Goal: Task Accomplishment & Management: Manage account settings

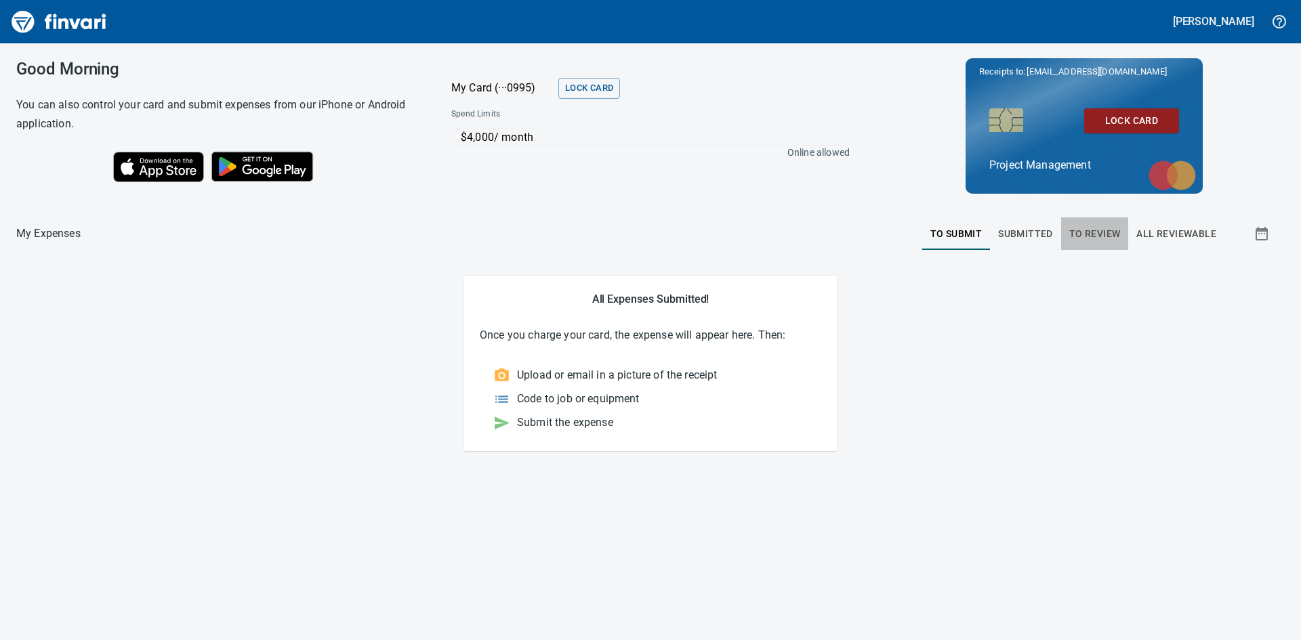
click at [1099, 236] on span "To Review" at bounding box center [1094, 234] width 51 height 17
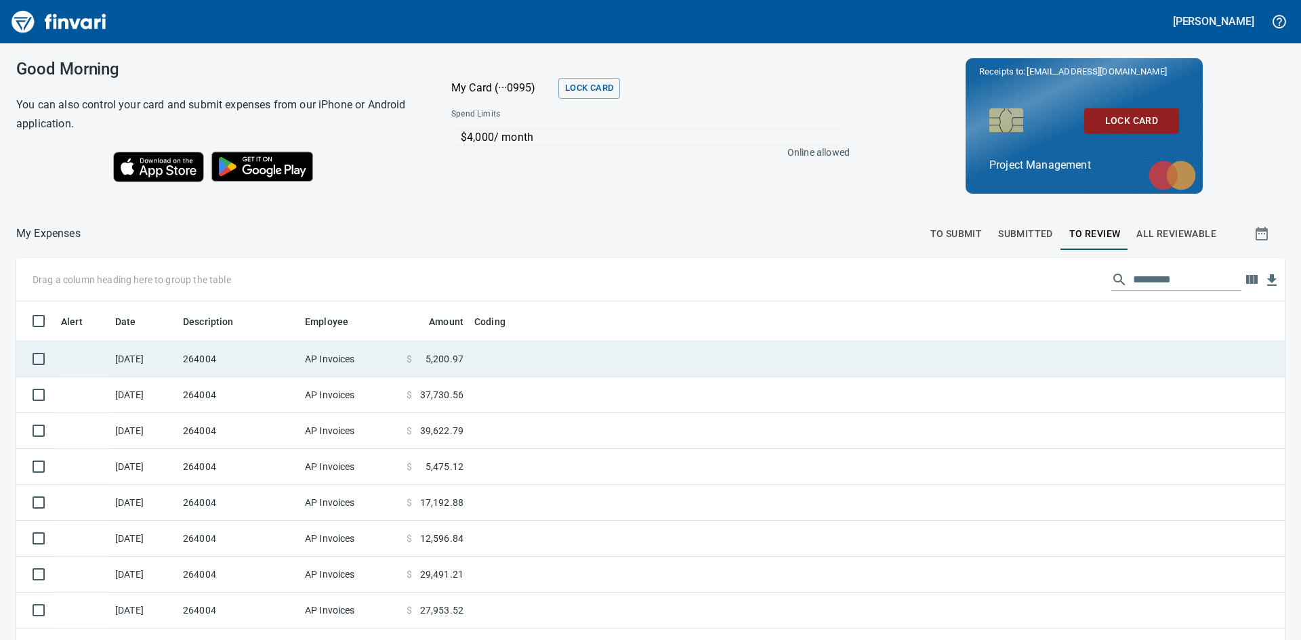
click at [203, 362] on td "264004" at bounding box center [238, 359] width 122 height 36
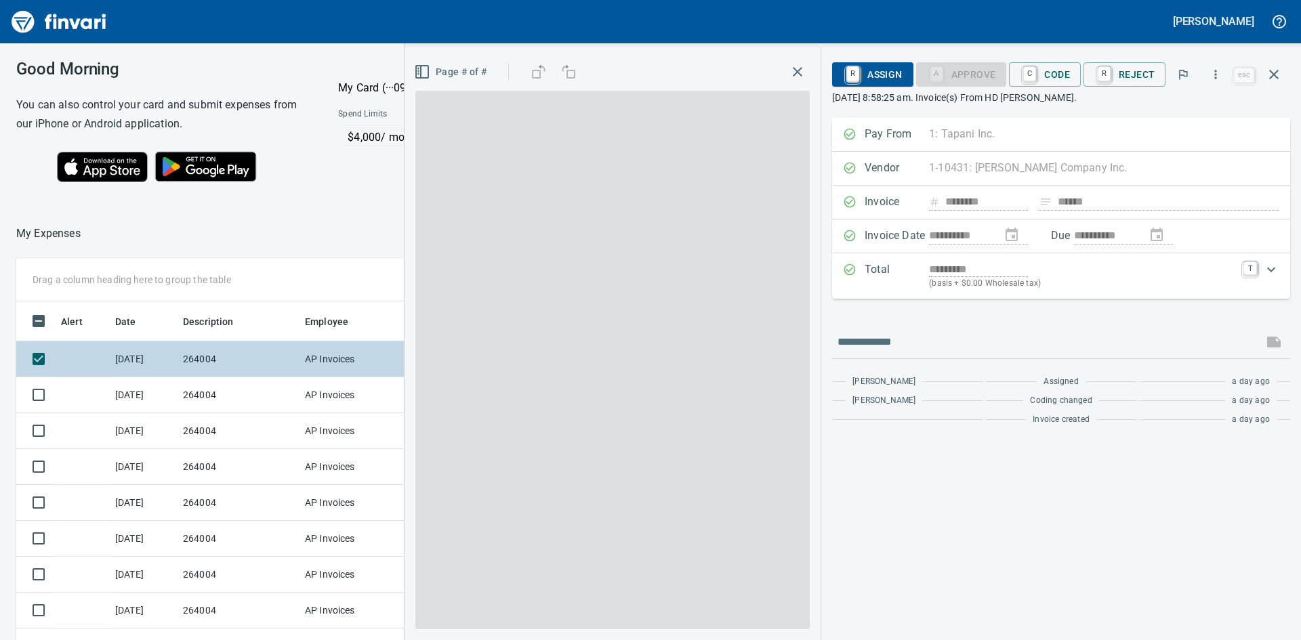
scroll to position [481, 899]
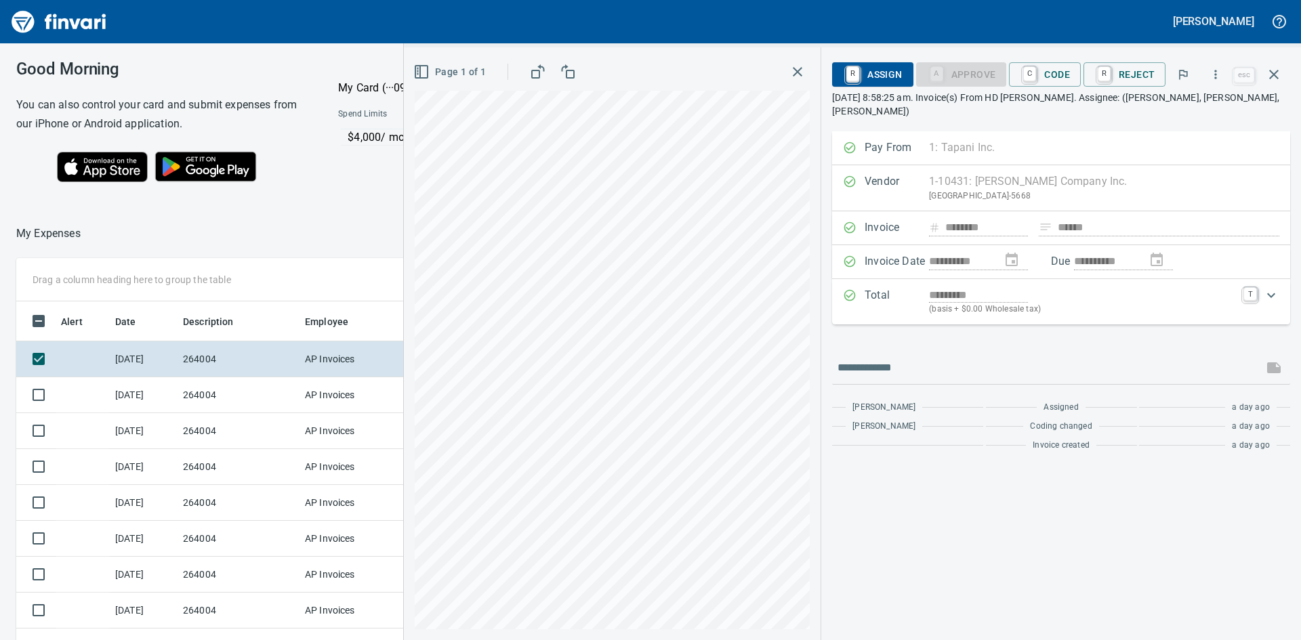
click at [799, 72] on icon "button" at bounding box center [797, 72] width 16 height 16
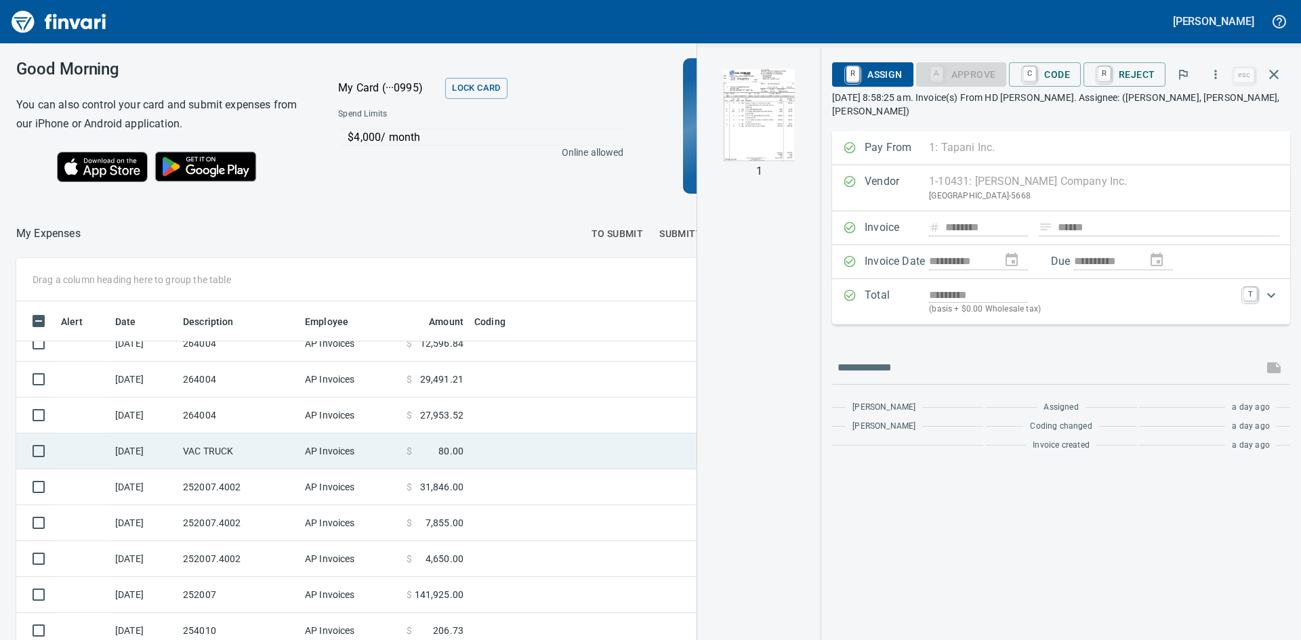
scroll to position [203, 0]
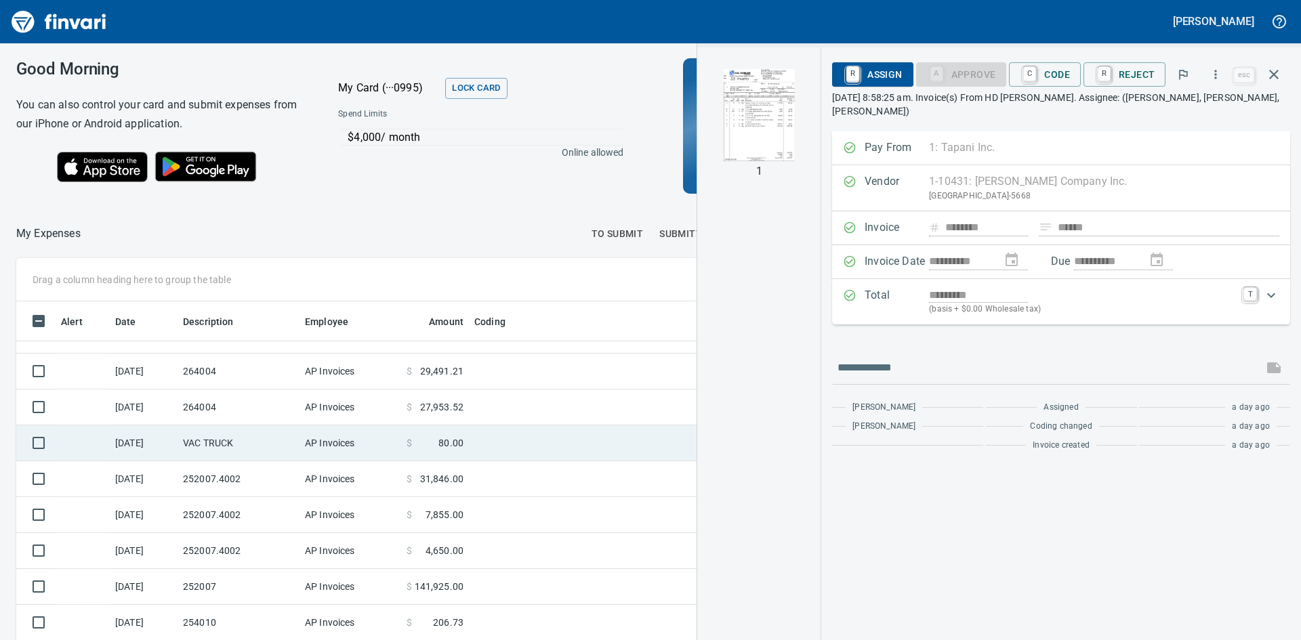
click at [159, 443] on td "[DATE]" at bounding box center [144, 443] width 68 height 36
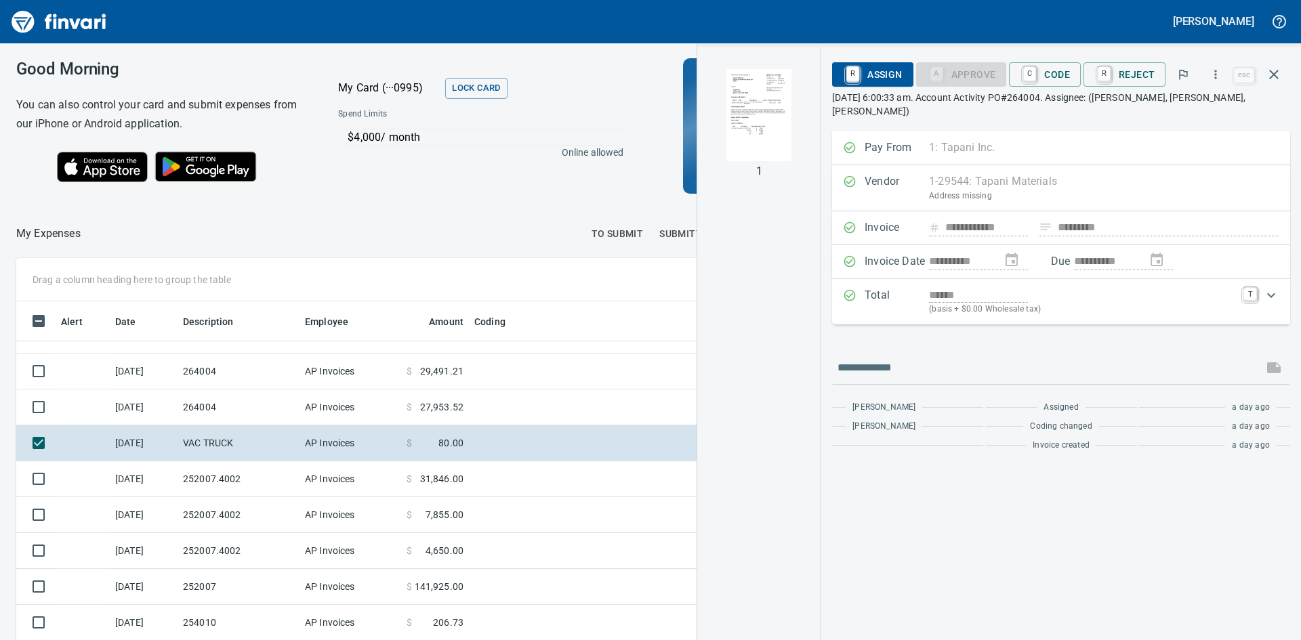
click at [747, 116] on img "button" at bounding box center [759, 115] width 92 height 92
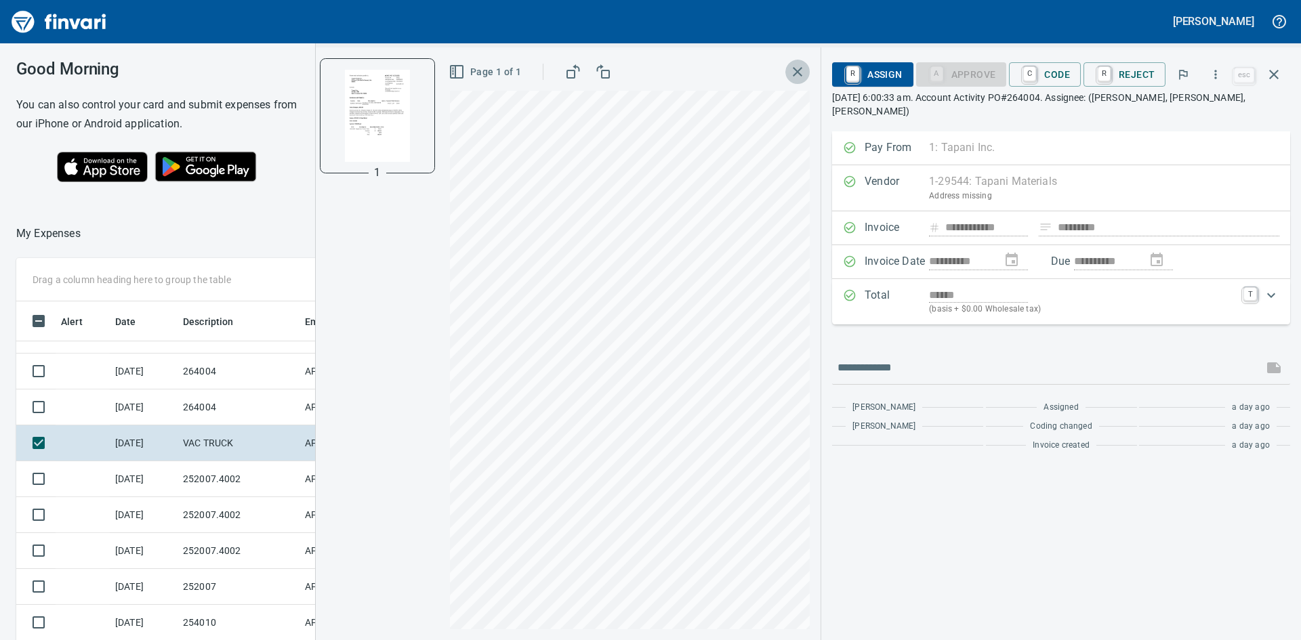
click at [798, 66] on icon "button" at bounding box center [797, 72] width 16 height 16
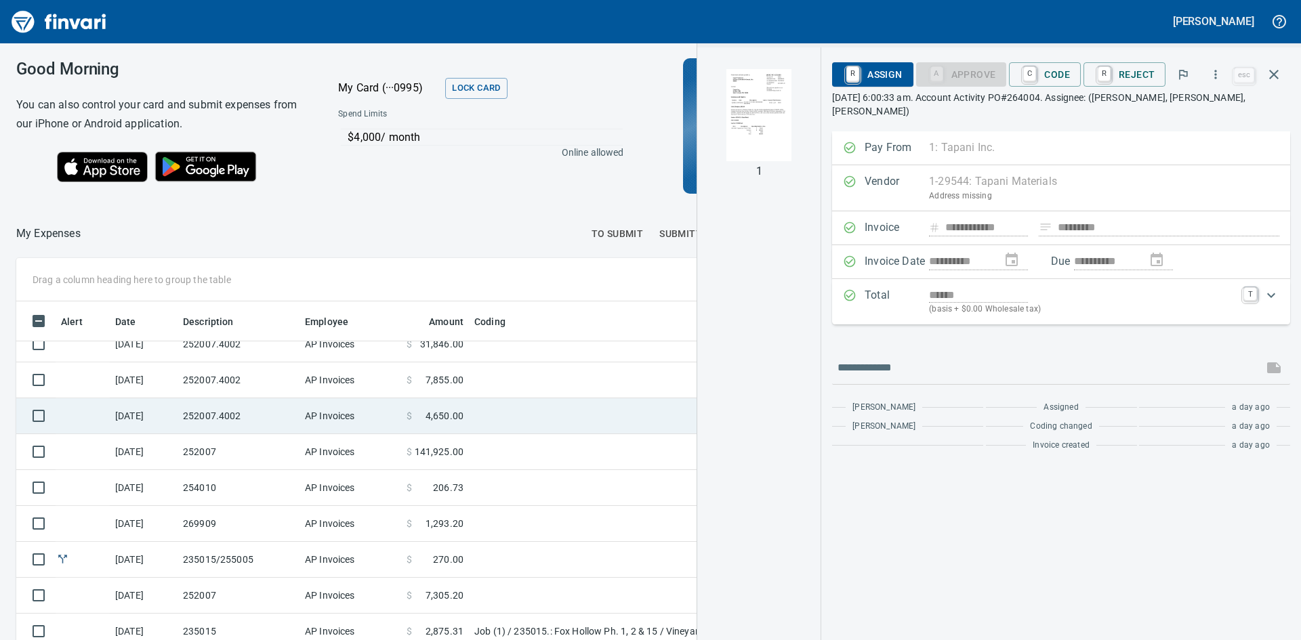
scroll to position [339, 0]
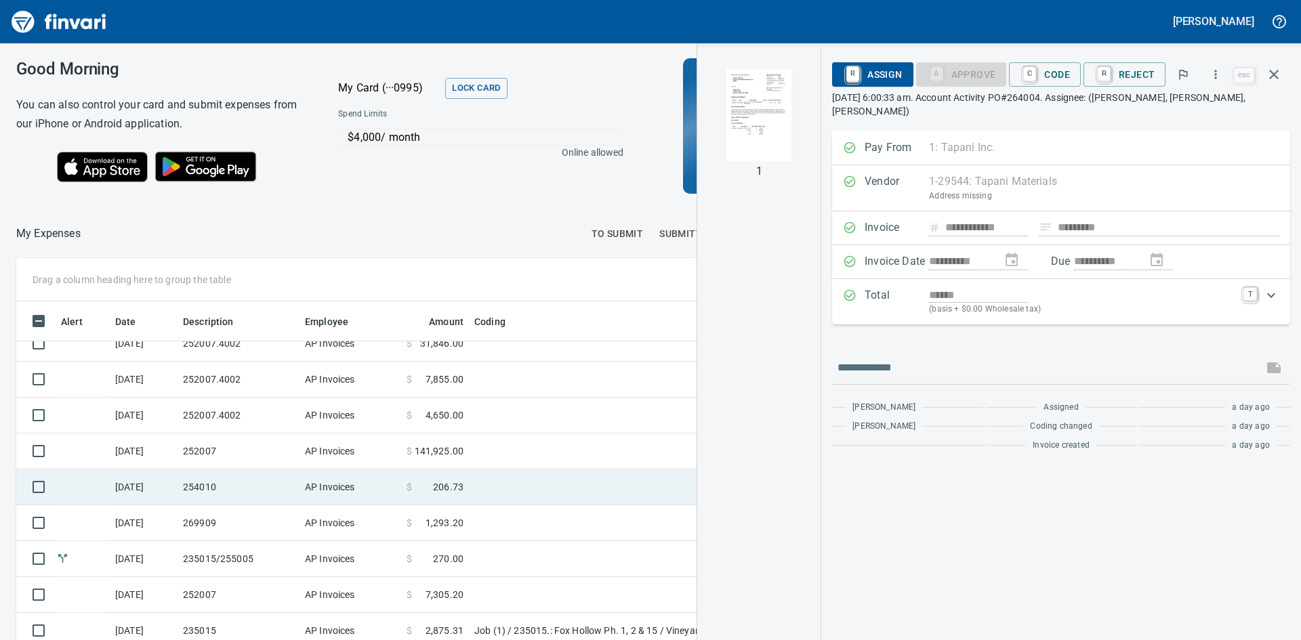
click at [144, 490] on td "[DATE]" at bounding box center [144, 487] width 68 height 36
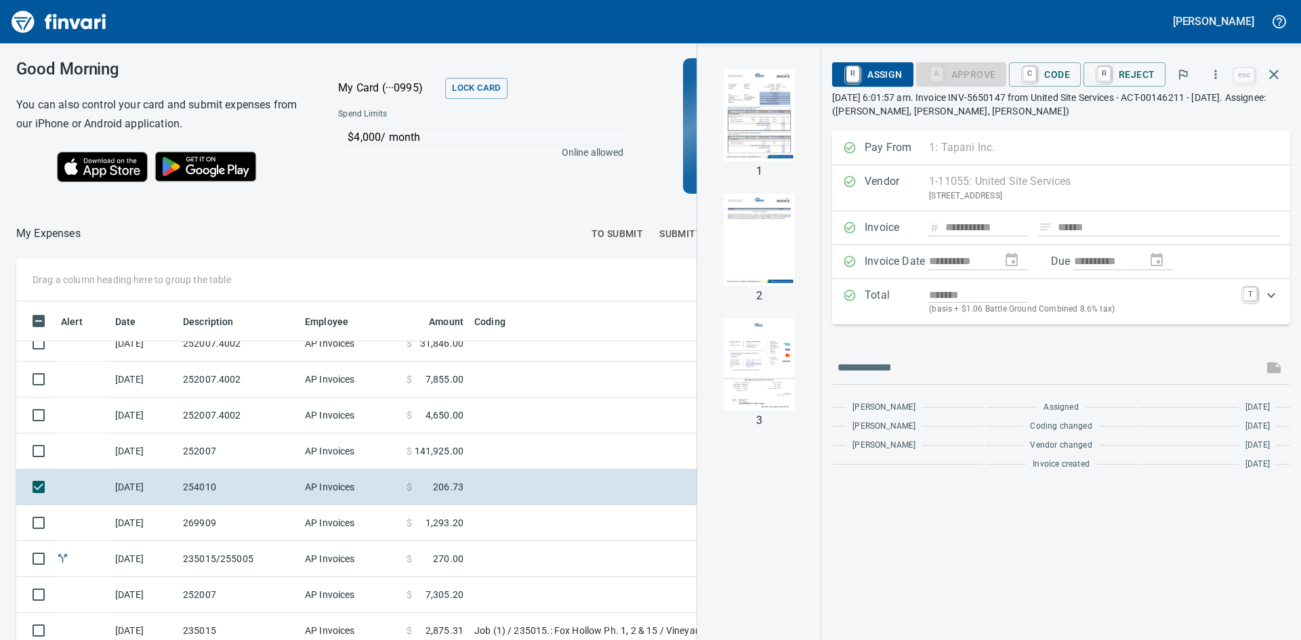
click at [749, 108] on img "button" at bounding box center [759, 115] width 92 height 92
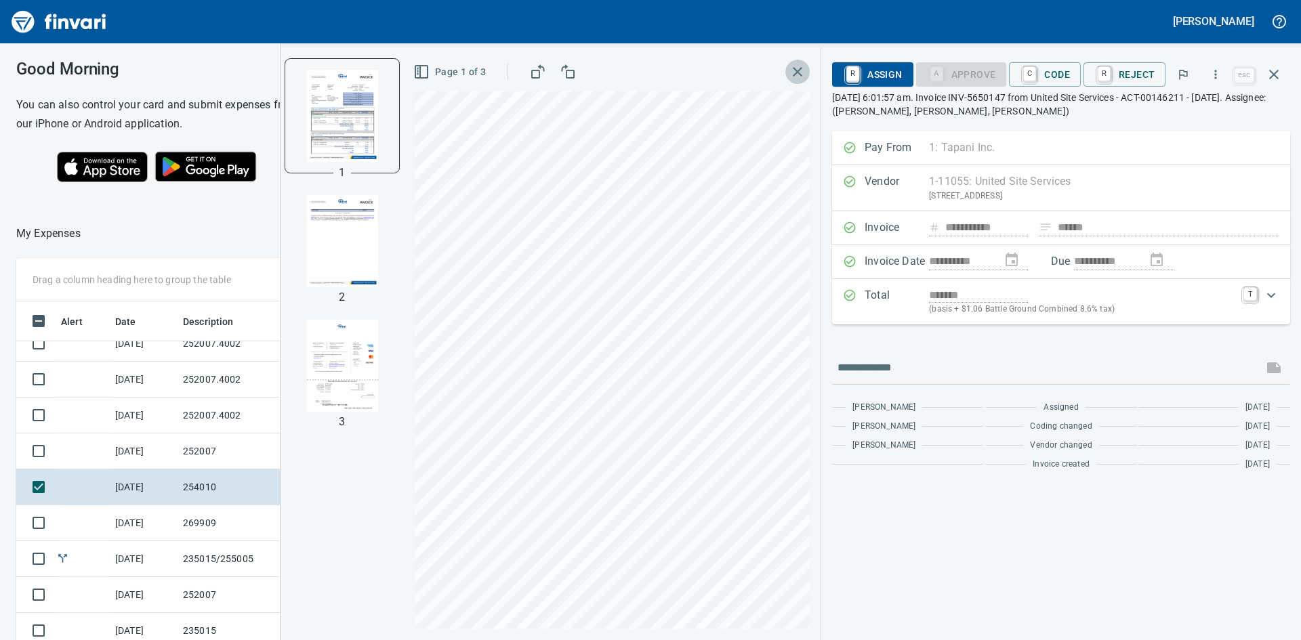
click at [802, 71] on icon "button" at bounding box center [797, 72] width 16 height 16
